Goal: Information Seeking & Learning: Learn about a topic

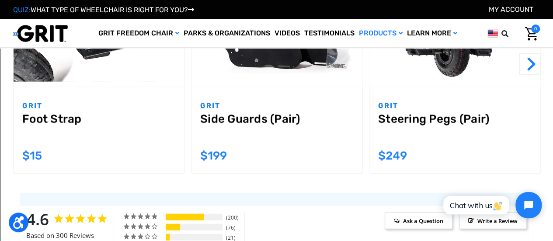
scroll to position [830, 0]
